Goal: Information Seeking & Learning: Learn about a topic

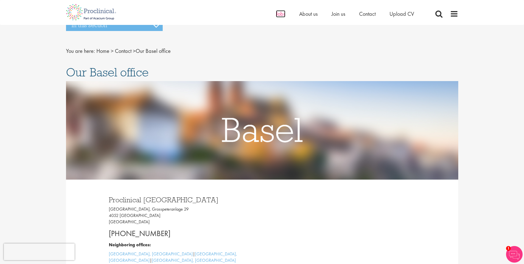
click at [279, 14] on span "Jobs" at bounding box center [280, 13] width 9 height 7
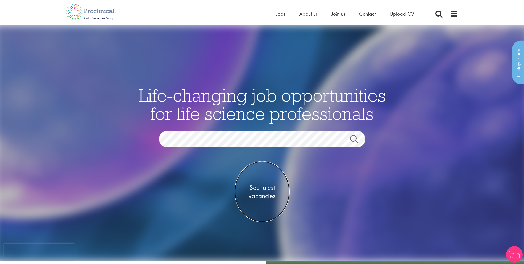
click at [267, 193] on span "See latest vacancies" at bounding box center [262, 191] width 55 height 17
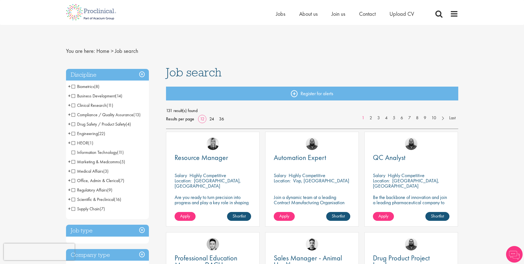
click at [102, 180] on span "Office, Admin & Clerical" at bounding box center [96, 180] width 48 height 6
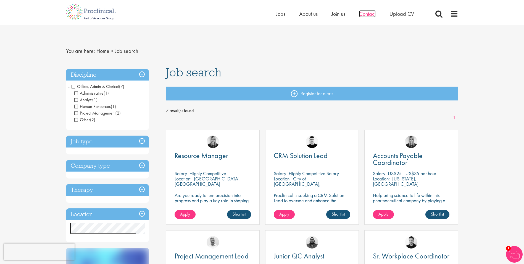
click at [366, 14] on span "Contact" at bounding box center [367, 13] width 17 height 7
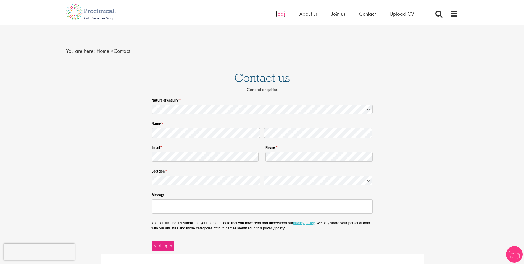
click at [283, 14] on span "Jobs" at bounding box center [280, 13] width 9 height 7
